Goal: Transaction & Acquisition: Purchase product/service

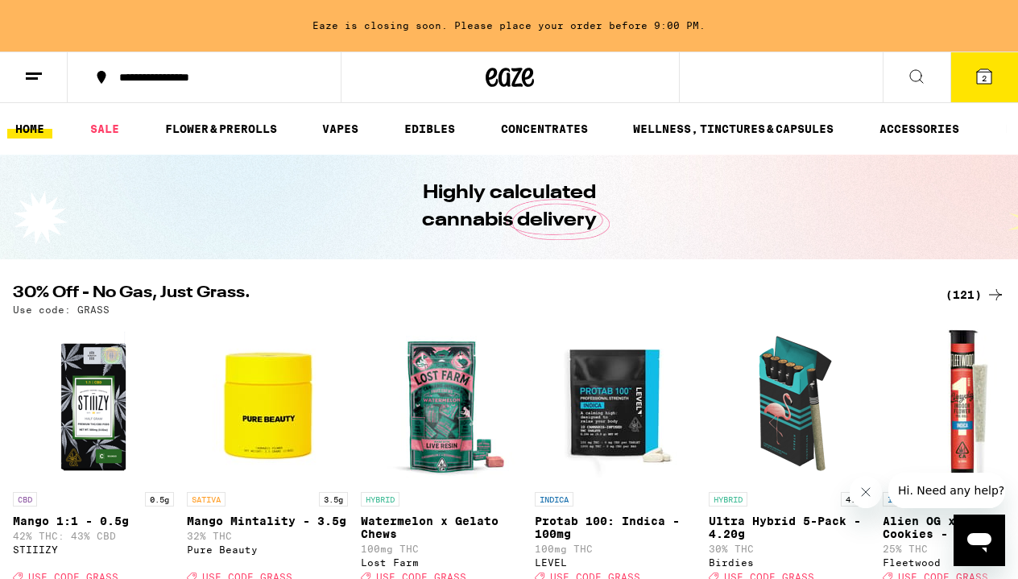
click at [978, 81] on icon at bounding box center [984, 76] width 14 height 14
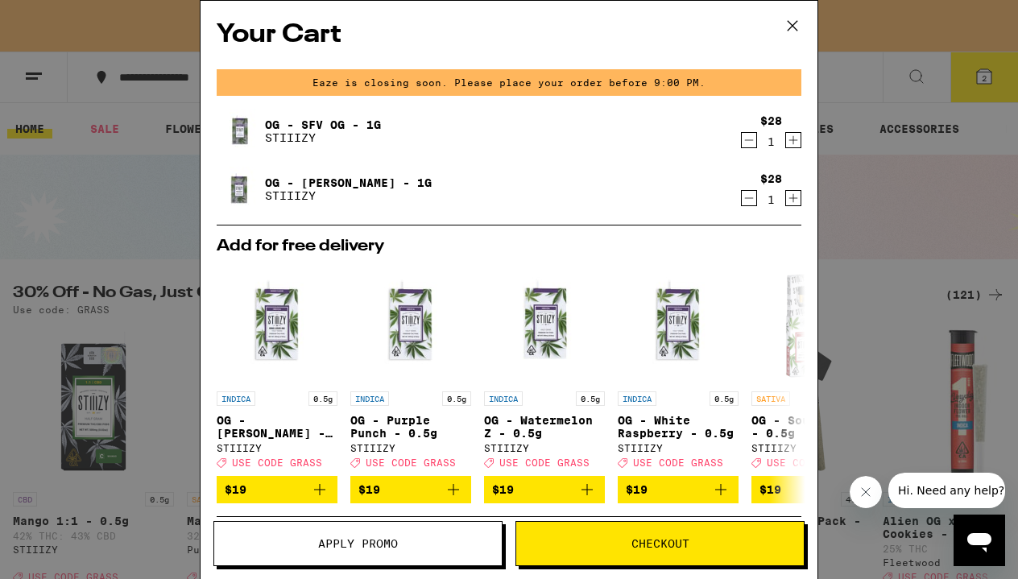
click at [632, 542] on span "Checkout" at bounding box center [660, 543] width 58 height 11
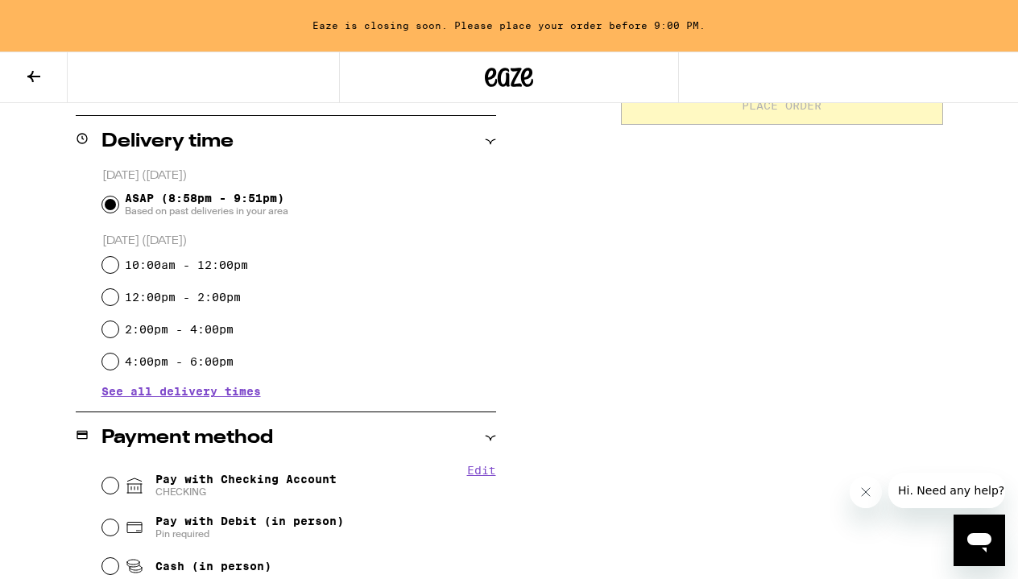
scroll to position [574, 0]
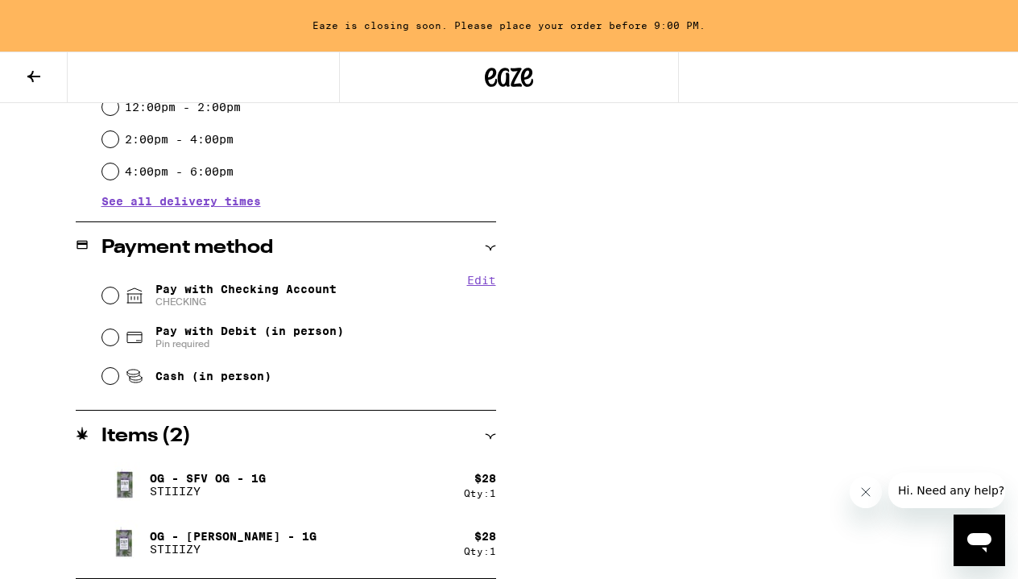
click at [109, 295] on input "Pay with Checking Account CHECKING" at bounding box center [110, 295] width 16 height 16
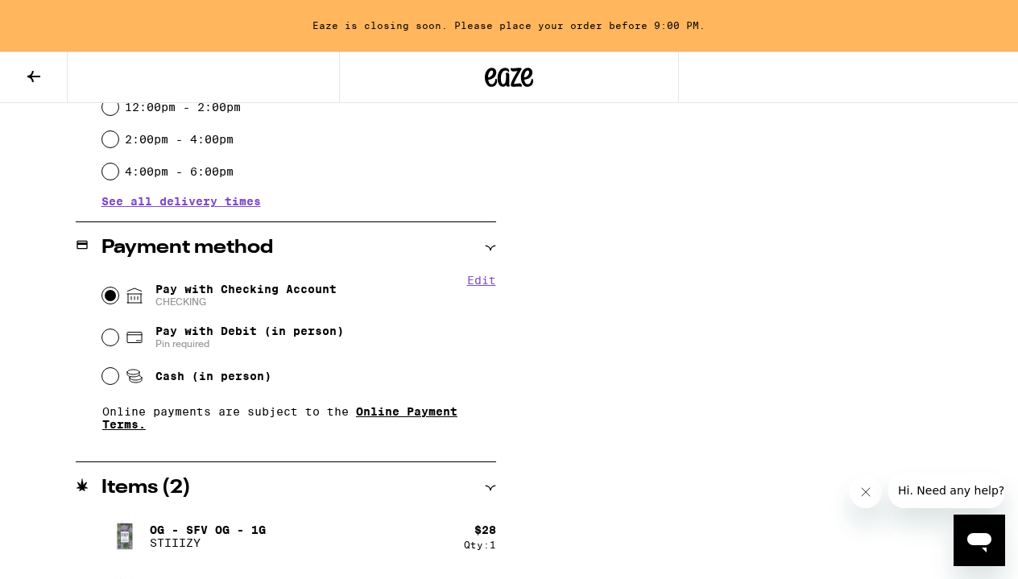
click at [439, 417] on link "Online Payment Terms." at bounding box center [279, 418] width 355 height 26
click at [480, 285] on button "Edit" at bounding box center [481, 280] width 29 height 13
click at [286, 306] on button "Remove Account" at bounding box center [259, 301] width 90 height 10
radio input "false"
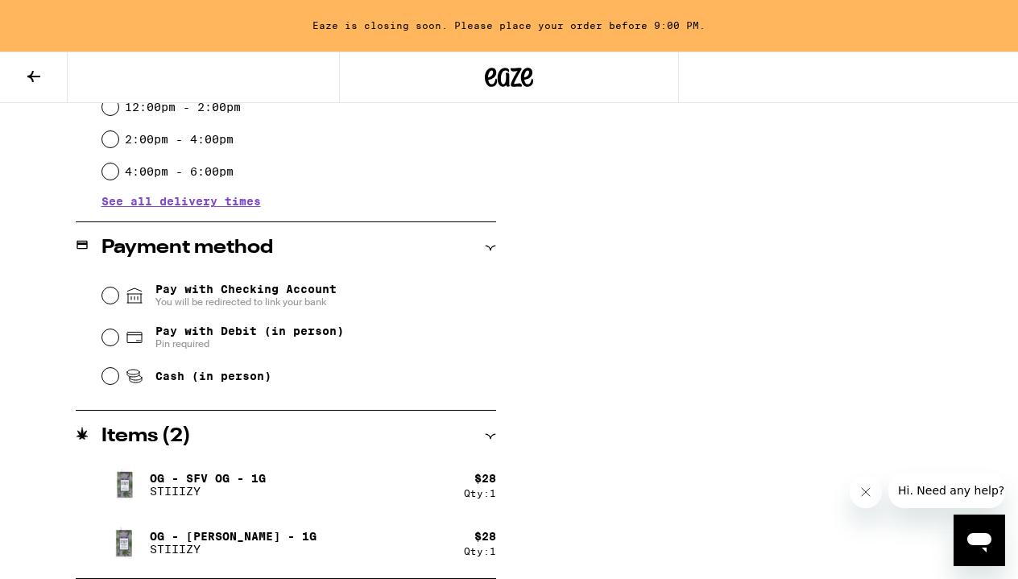
click at [111, 296] on input "Pay with Checking Account You will be redirected to link your bank" at bounding box center [110, 295] width 16 height 16
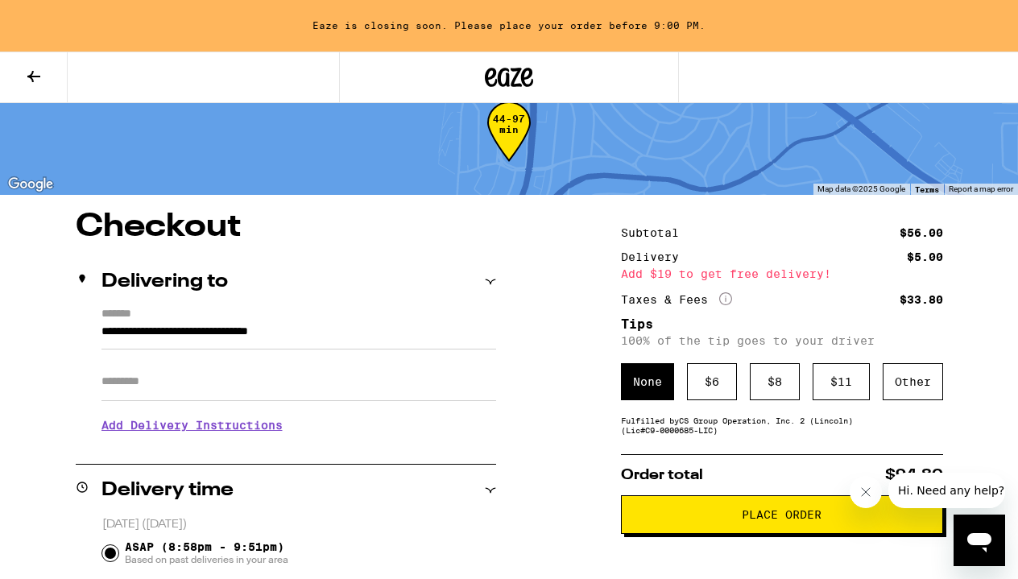
scroll to position [37, 0]
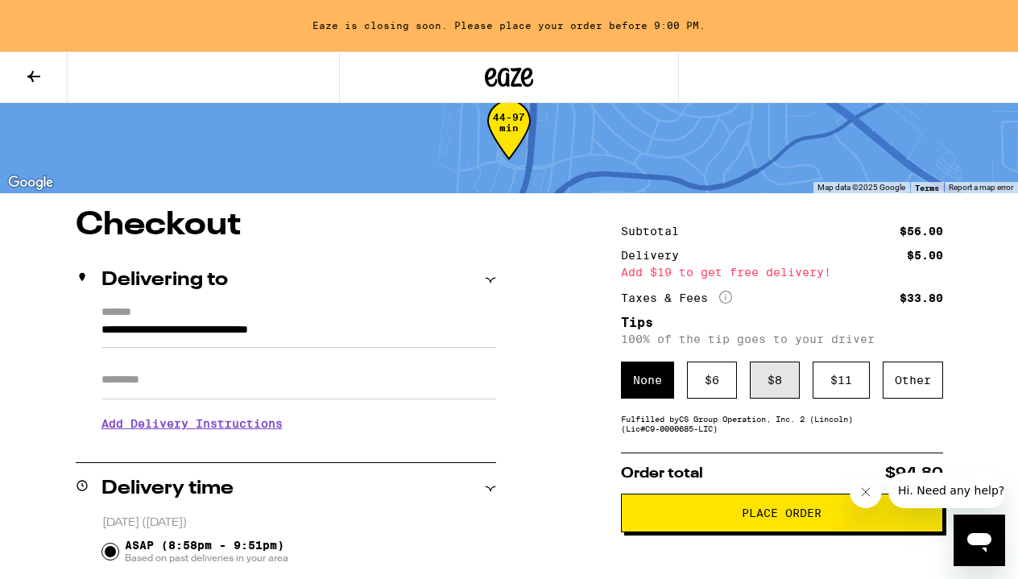
click at [760, 378] on div "$ 8" at bounding box center [775, 380] width 50 height 37
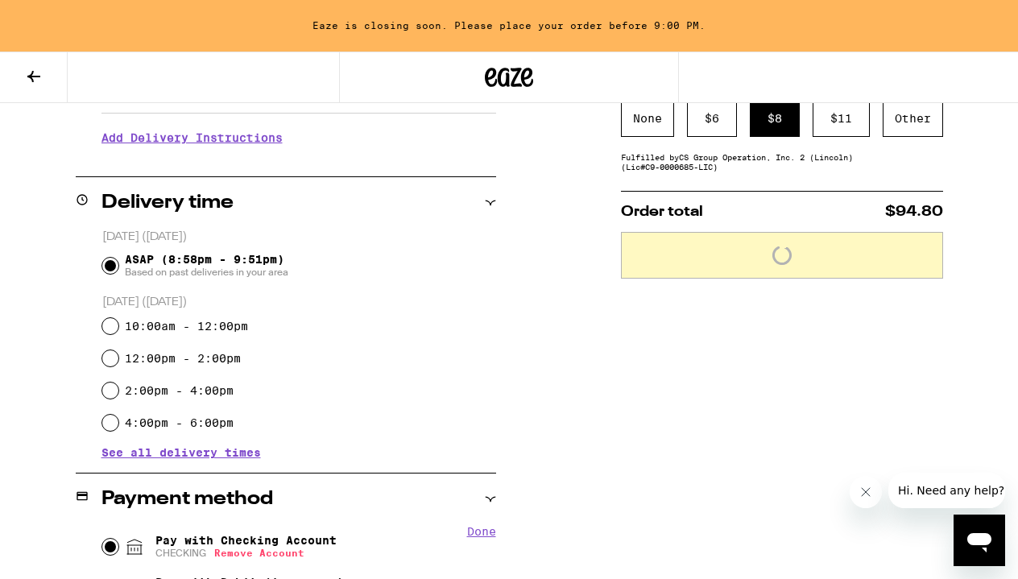
scroll to position [371, 0]
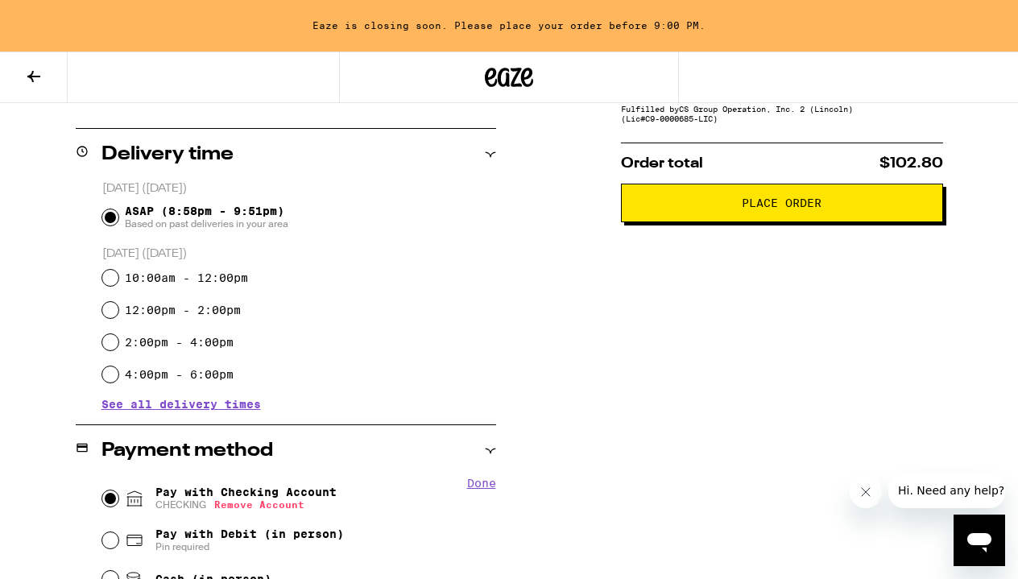
click at [767, 209] on span "Place Order" at bounding box center [782, 202] width 80 height 11
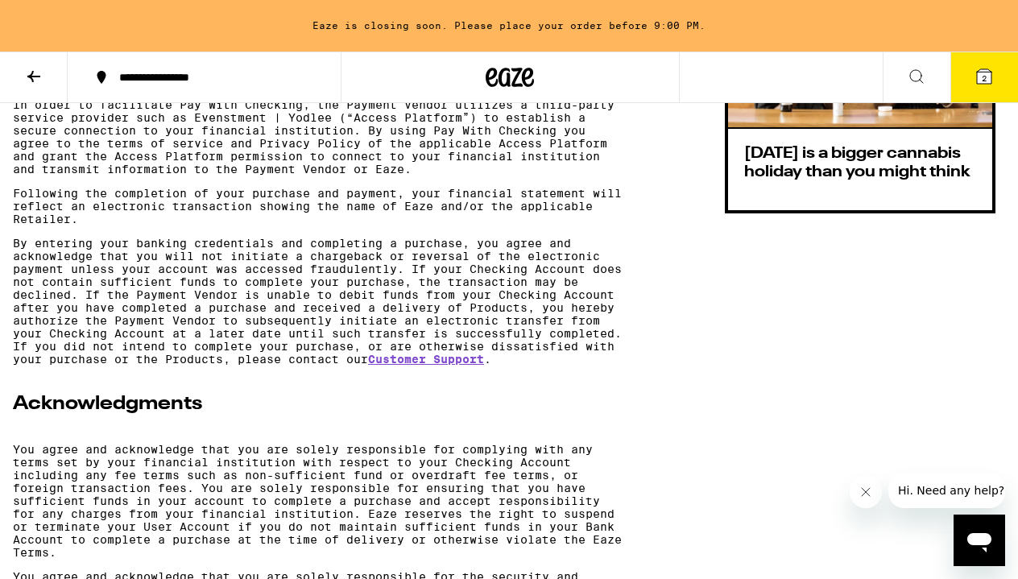
scroll to position [1153, 0]
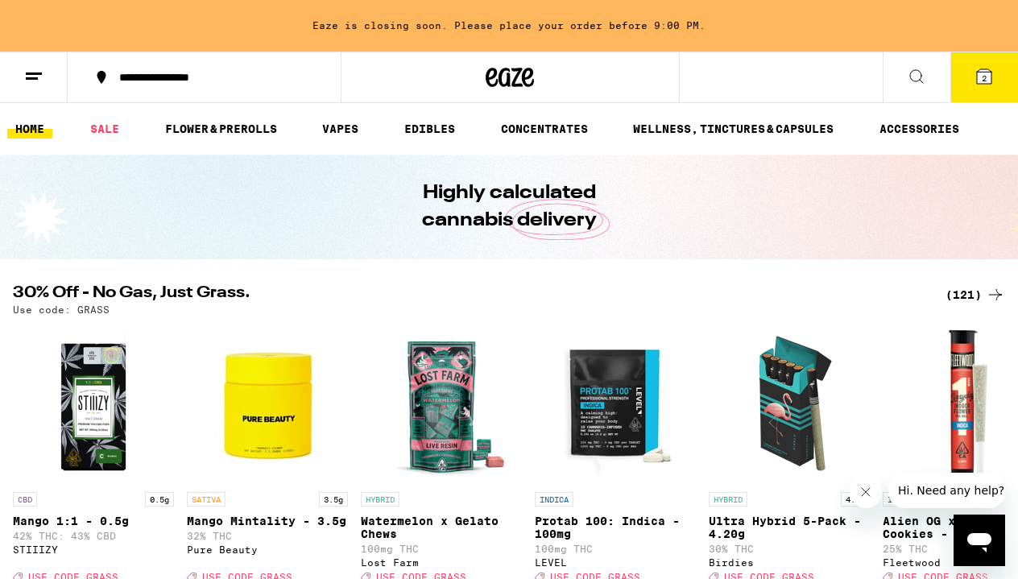
click at [992, 77] on icon at bounding box center [983, 76] width 19 height 19
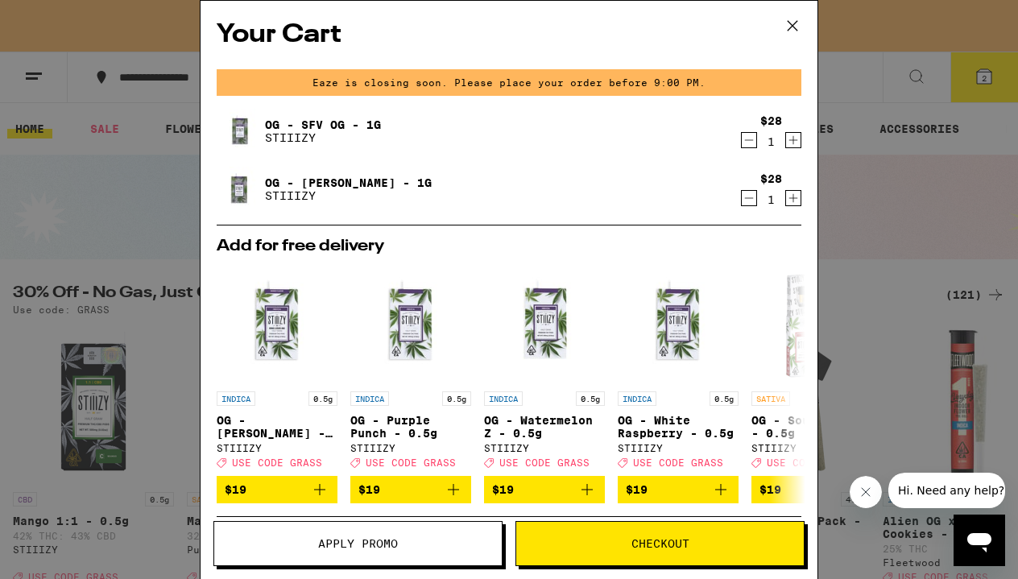
click at [700, 540] on span "Checkout" at bounding box center [659, 543] width 287 height 11
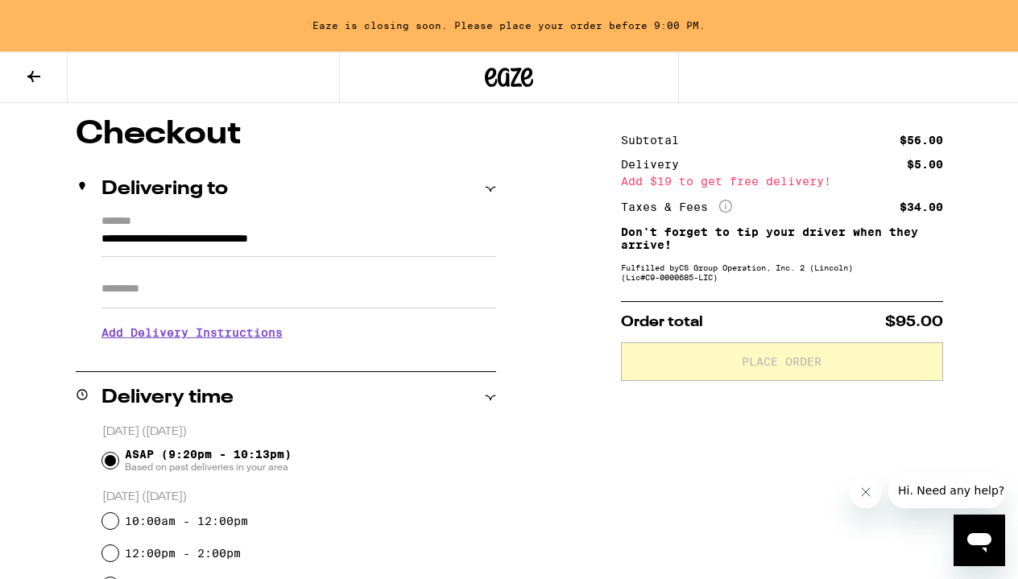
scroll to position [130, 0]
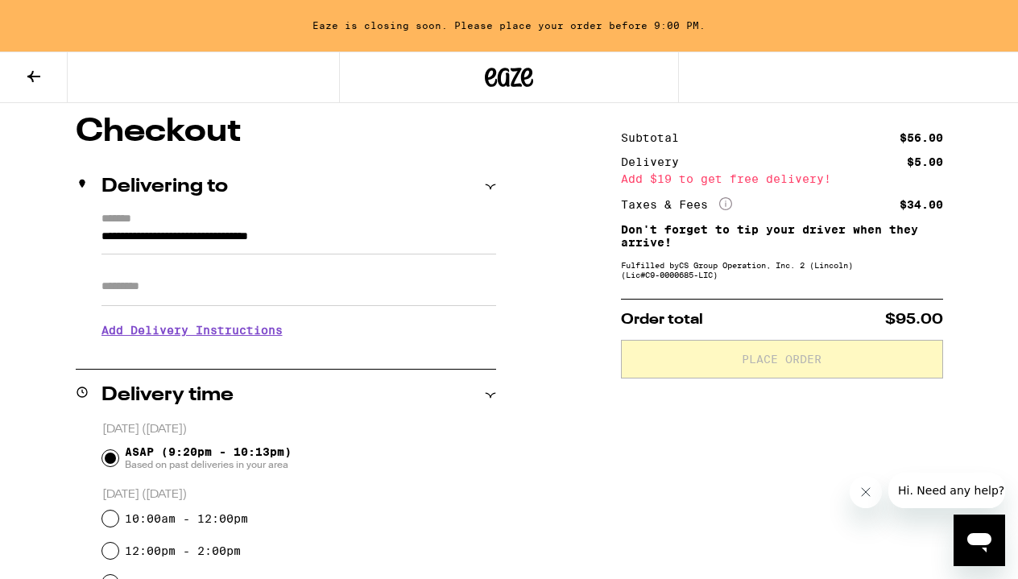
click at [268, 292] on input "Apt/Suite" at bounding box center [298, 286] width 395 height 39
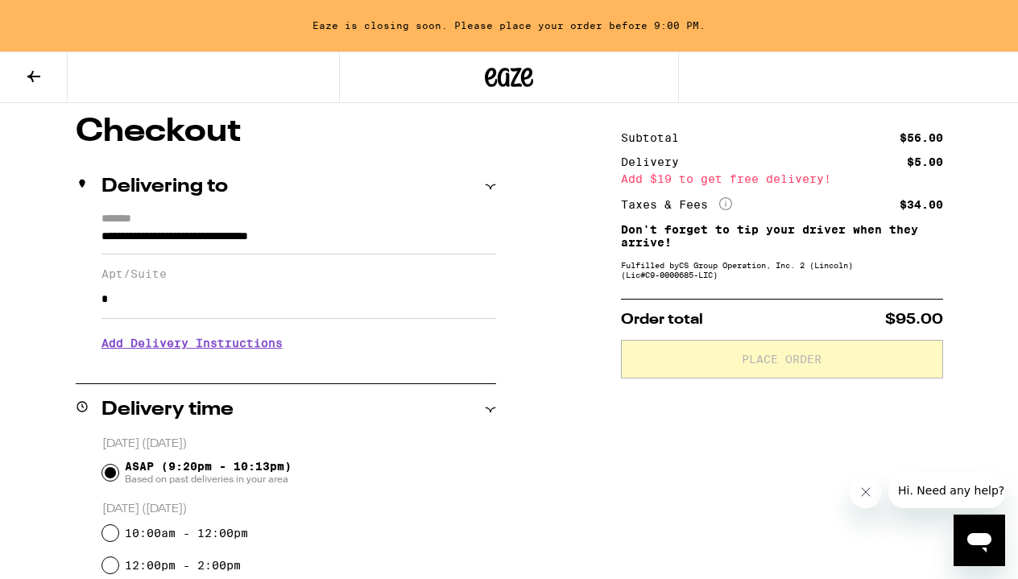
type input "*"
click at [176, 347] on h3 "Add Delivery Instructions" at bounding box center [298, 343] width 395 height 37
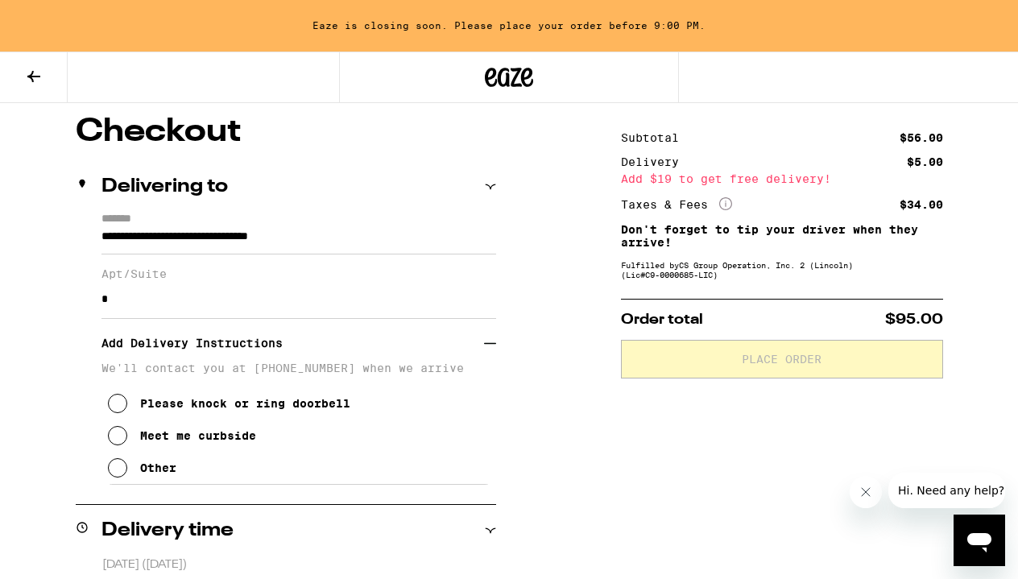
click at [116, 413] on icon at bounding box center [117, 403] width 19 height 19
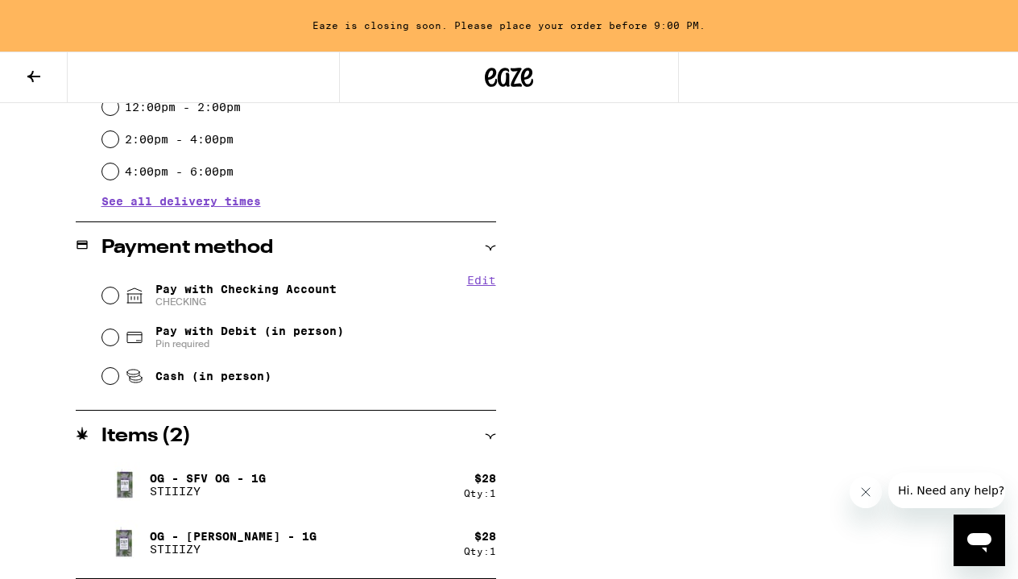
scroll to position [709, 0]
click at [112, 296] on input "Pay with Checking Account CHECKING" at bounding box center [110, 295] width 16 height 16
radio input "true"
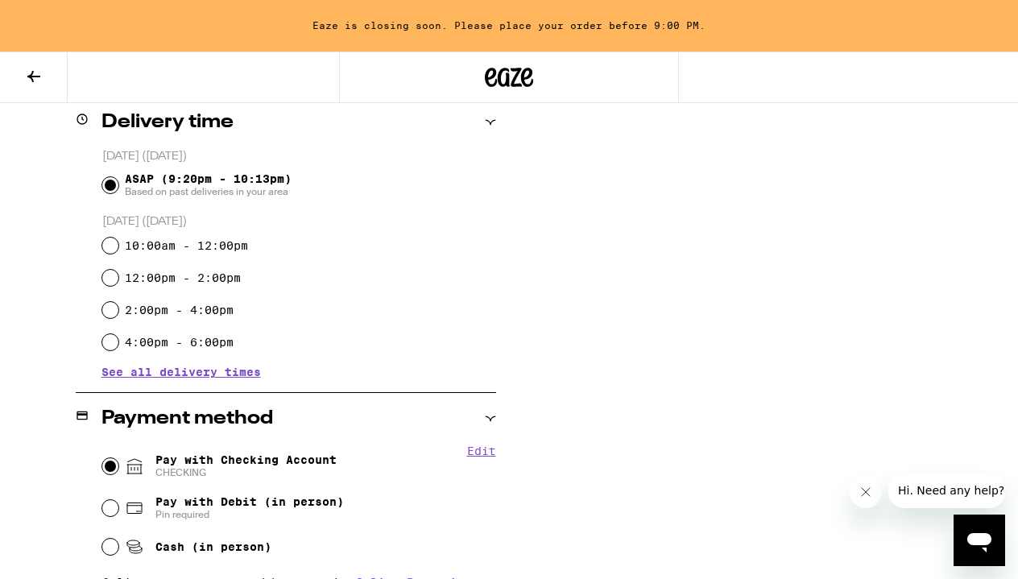
scroll to position [162, 0]
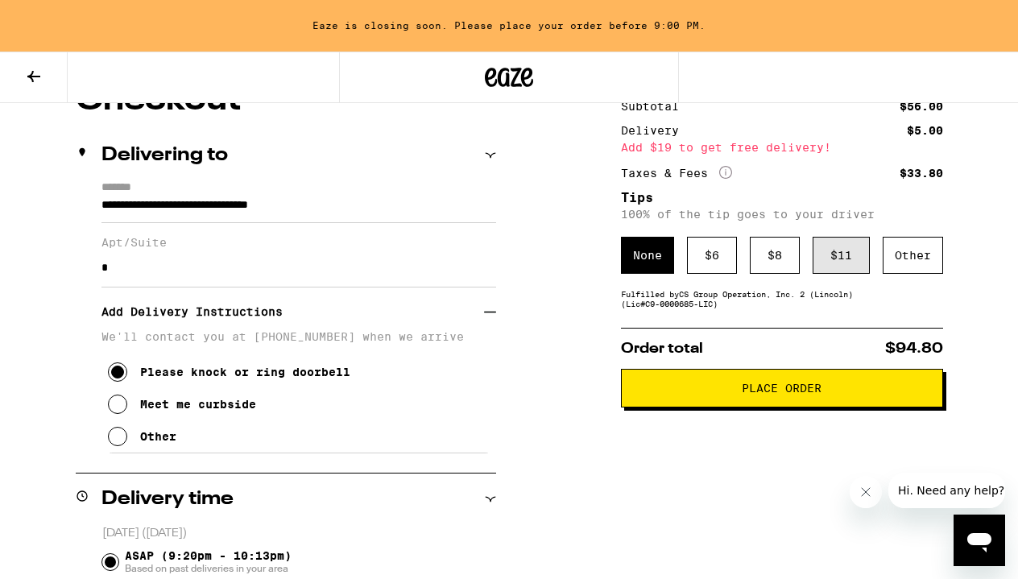
click at [848, 263] on div "$ 11" at bounding box center [841, 255] width 57 height 37
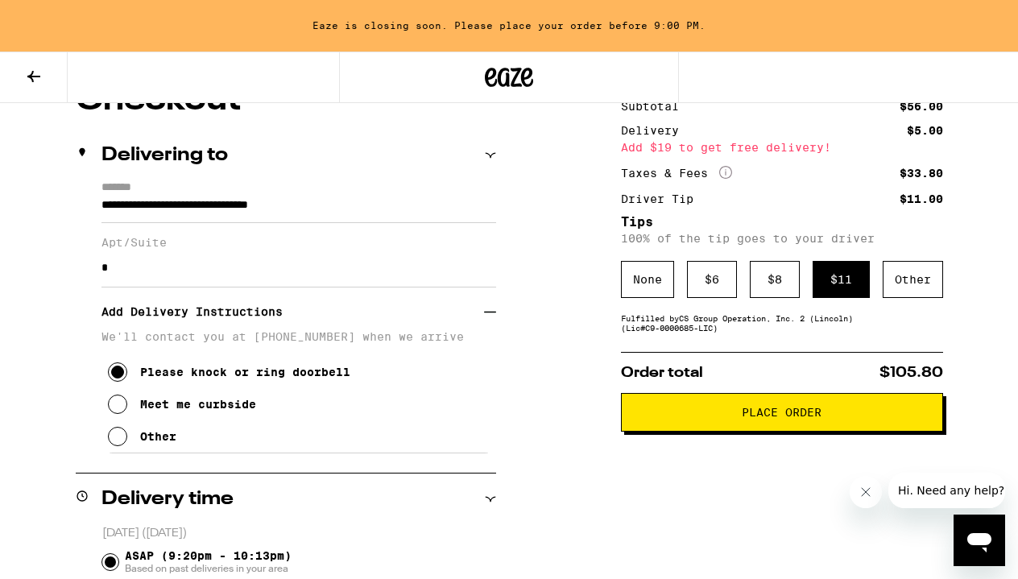
scroll to position [246, 0]
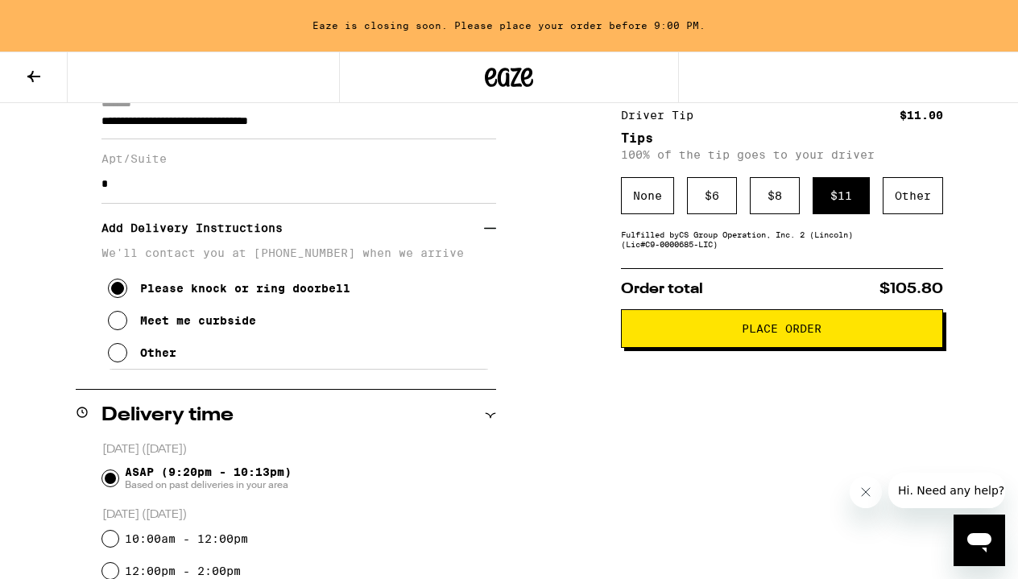
click at [248, 238] on h3 "Add Delivery Instructions" at bounding box center [292, 227] width 383 height 37
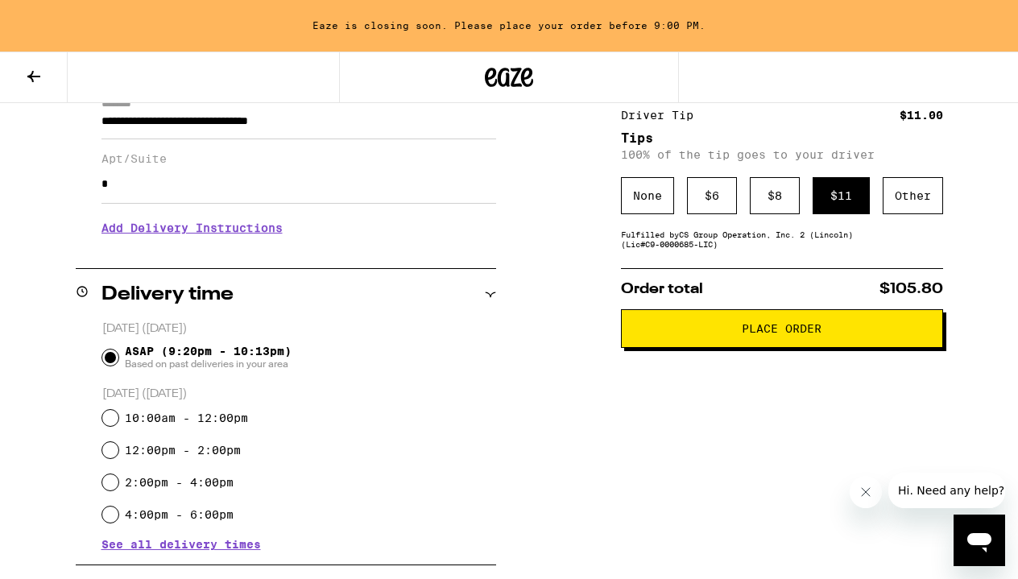
click at [248, 238] on h3 "Add Delivery Instructions" at bounding box center [298, 227] width 395 height 37
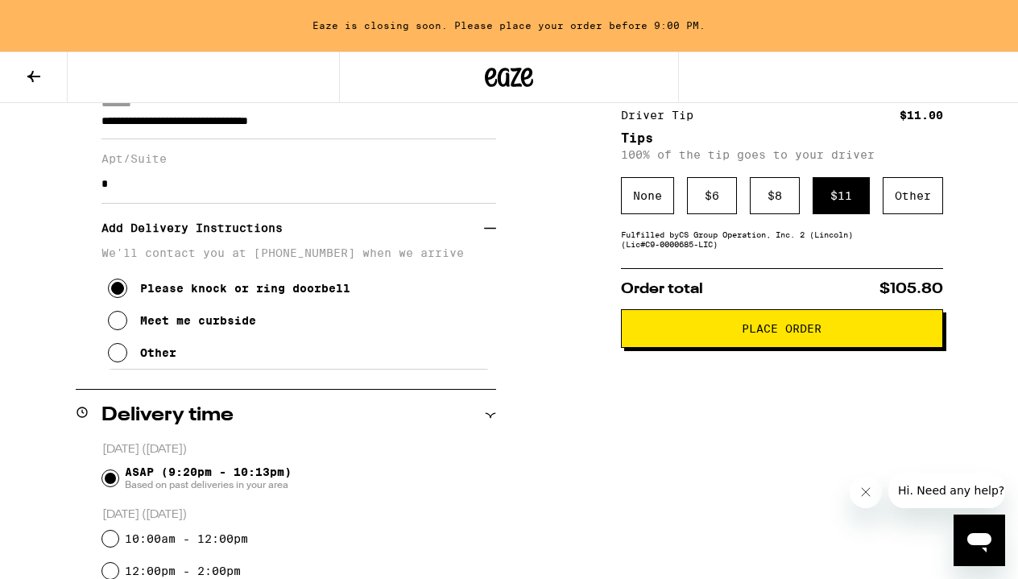
click at [240, 256] on p "We'll contact you at [PHONE_NUMBER] when we arrive" at bounding box center [298, 252] width 395 height 13
click at [116, 359] on icon at bounding box center [117, 352] width 19 height 19
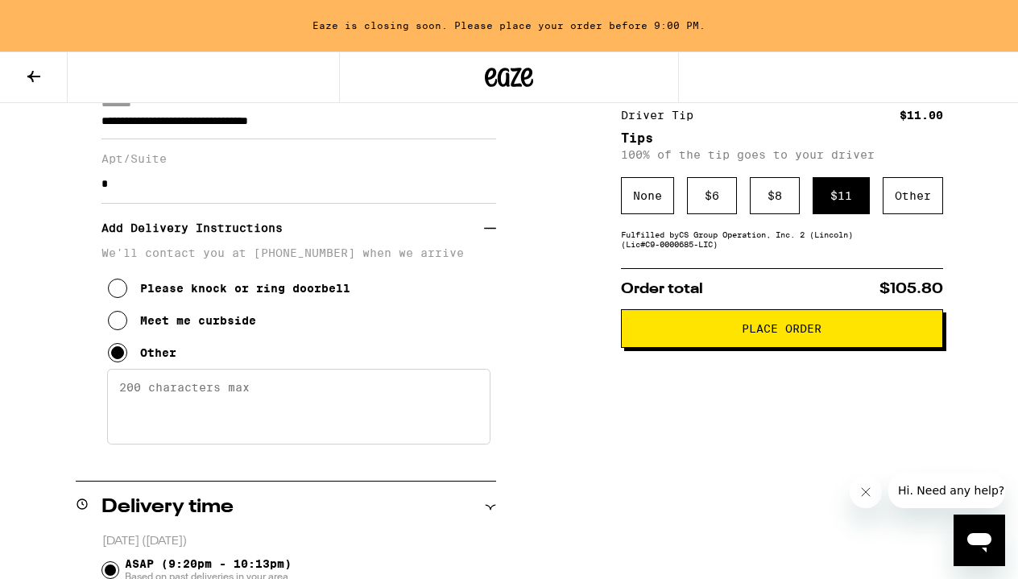
click at [168, 407] on textarea "Enter any other delivery instructions you want driver to know" at bounding box center [298, 407] width 383 height 76
type textarea "My apartment is 2nd floor"
click at [118, 297] on icon at bounding box center [117, 288] width 19 height 19
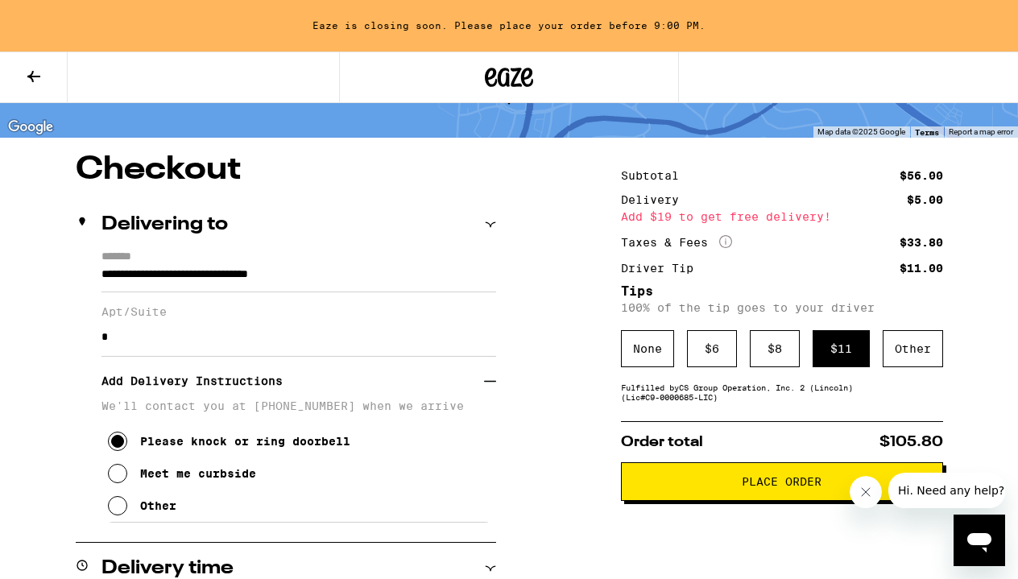
scroll to position [130, 0]
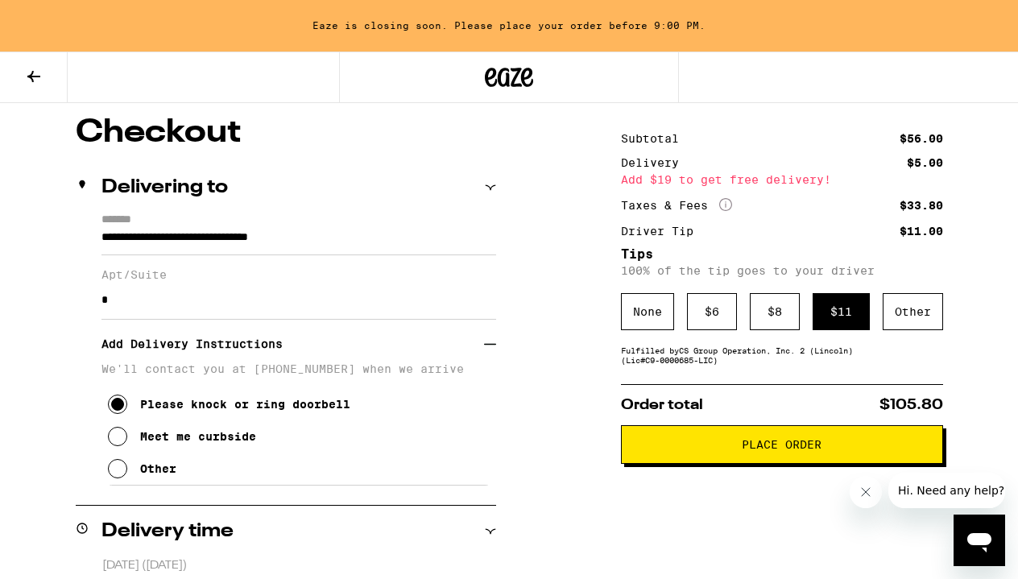
click at [748, 450] on span "Place Order" at bounding box center [782, 444] width 80 height 11
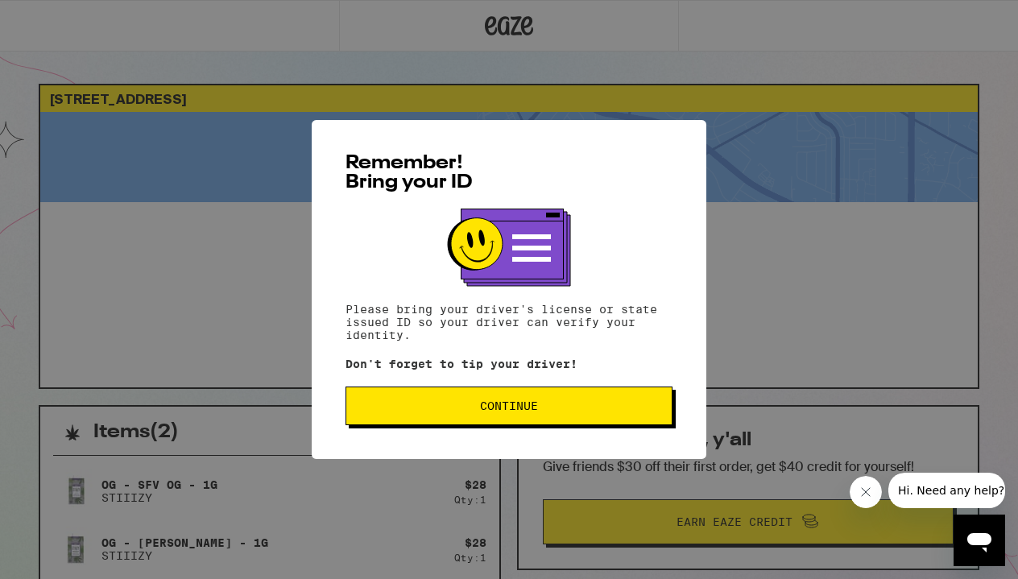
click at [537, 411] on span "Continue" at bounding box center [509, 405] width 58 height 11
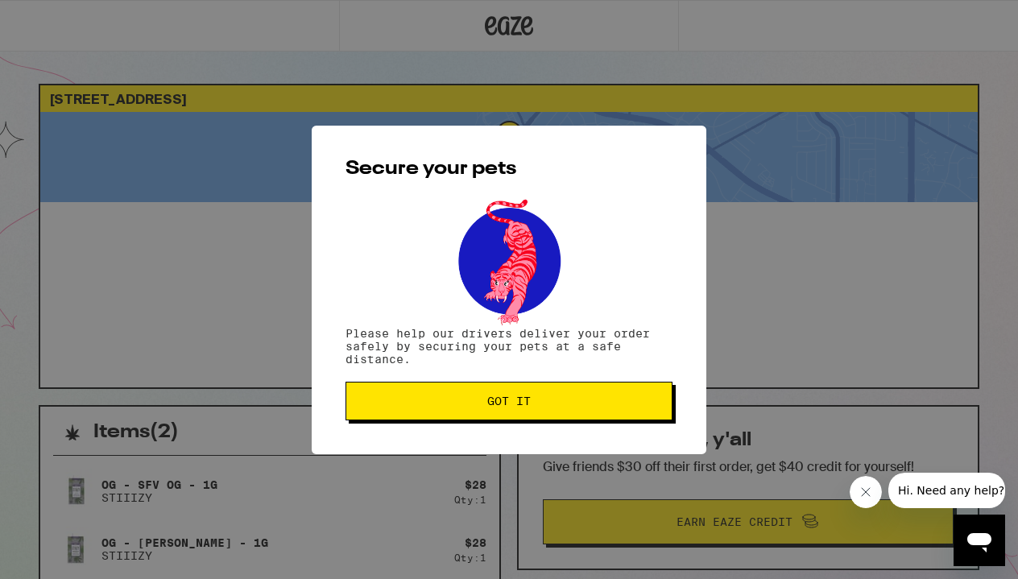
click at [537, 411] on button "Got it" at bounding box center [508, 401] width 327 height 39
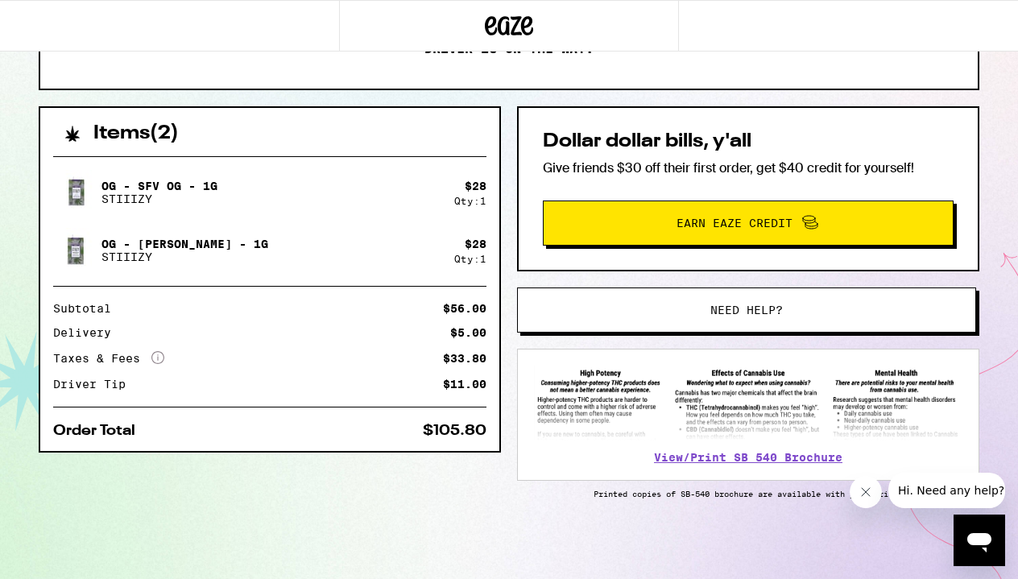
scroll to position [302, 0]
